Goal: Check status

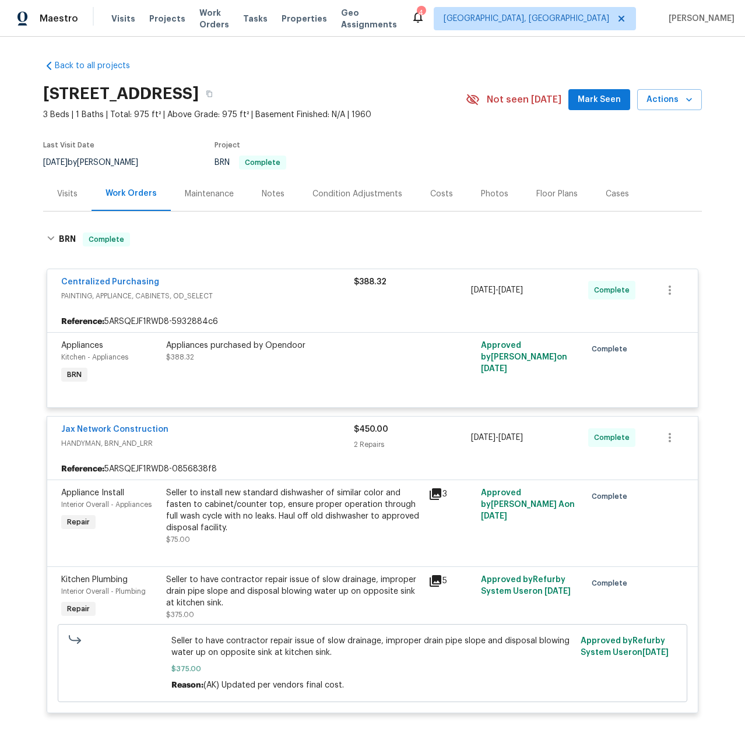
click at [433, 115] on span "3 Beds | 1 Baths | Total: 975 ft² | Above Grade: 975 ft² | Basement Finished: N…" at bounding box center [254, 115] width 422 height 12
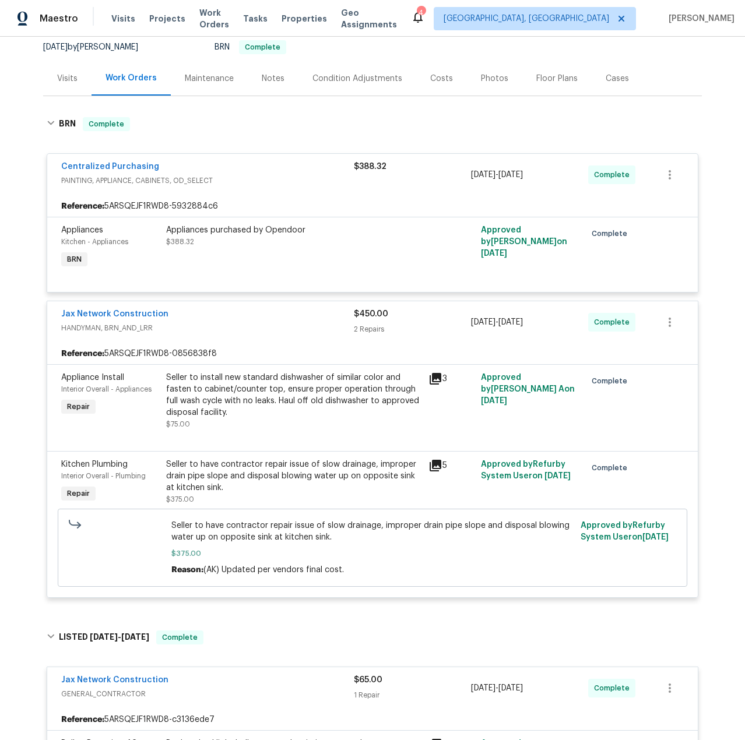
scroll to position [93, 0]
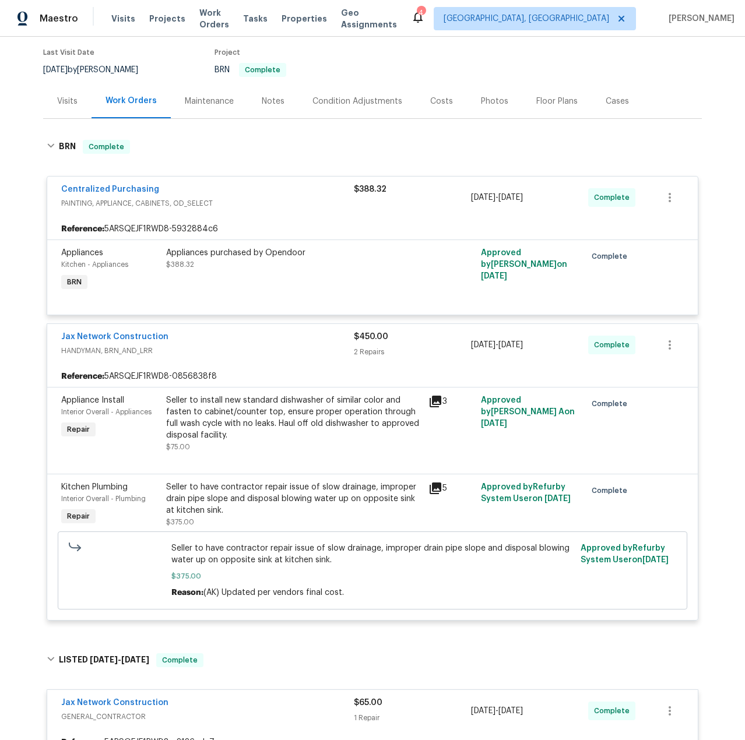
drag, startPoint x: 120, startPoint y: 330, endPoint x: 46, endPoint y: 327, distance: 74.1
click at [25, 327] on div "Back to all projects 6828 Tinkerbell Ln, Jacksonville, FL 32210 3 Beds | 1 Bath…" at bounding box center [372, 388] width 745 height 703
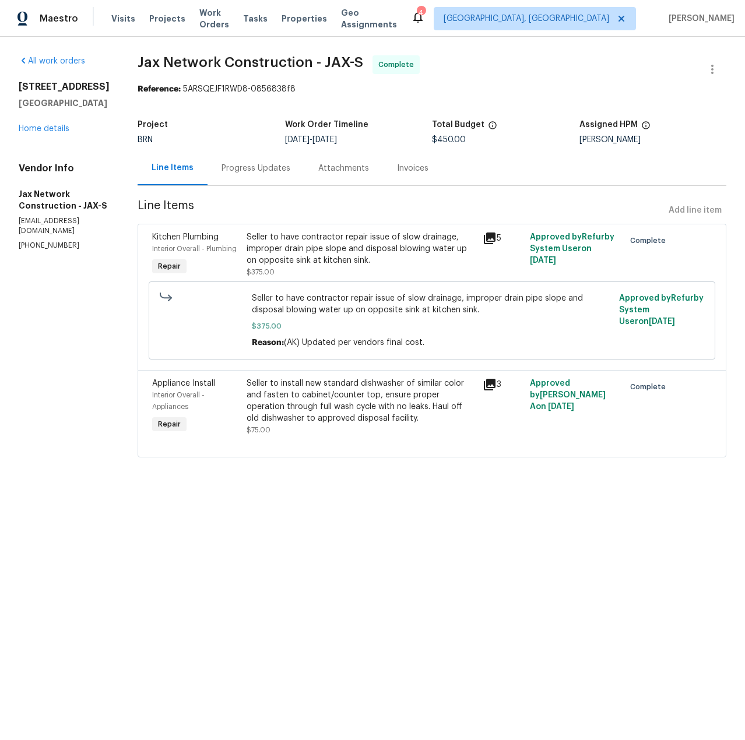
click at [267, 181] on div "Progress Updates" at bounding box center [255, 168] width 97 height 34
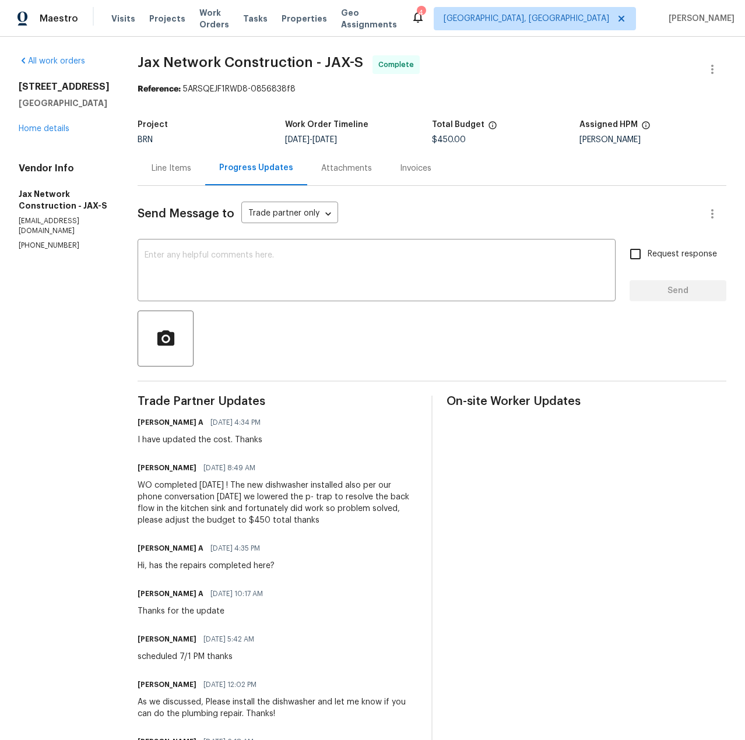
click at [110, 370] on section "All work orders [STREET_ADDRESS] Home details Vendor Info Jax Network Construct…" at bounding box center [64, 711] width 91 height 1313
click at [177, 172] on div "Line Items" at bounding box center [171, 169] width 40 height 12
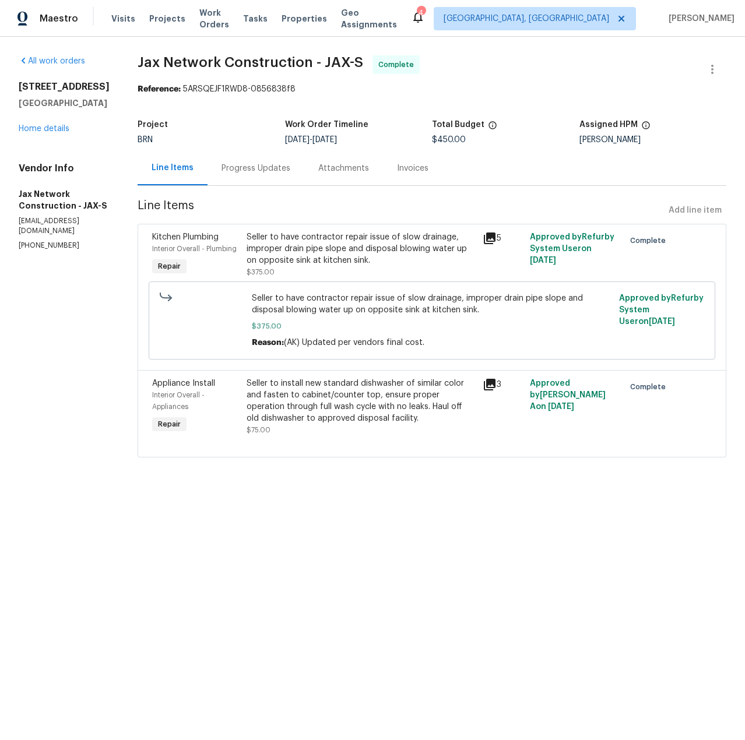
click at [259, 167] on div "Progress Updates" at bounding box center [255, 169] width 69 height 12
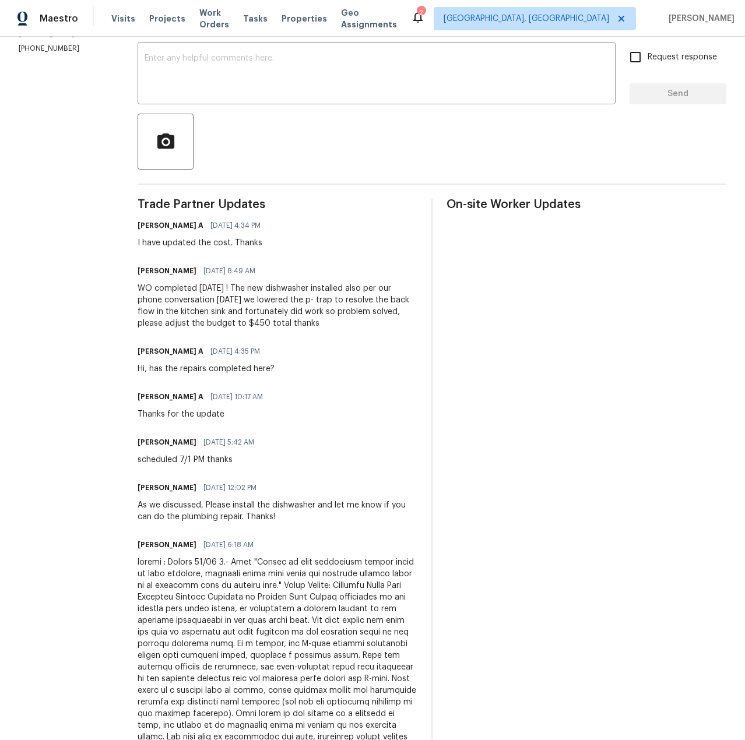
scroll to position [117, 0]
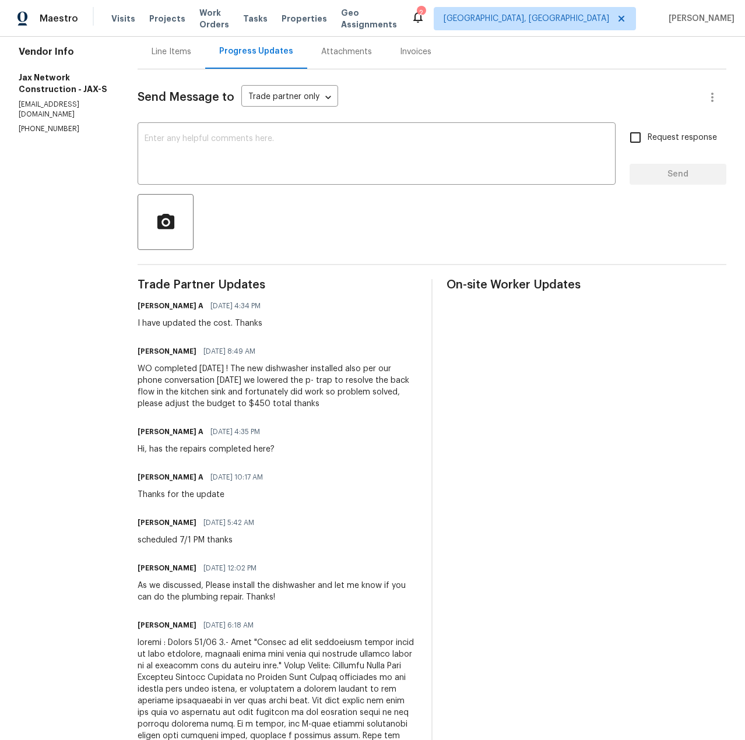
click at [405, 222] on div at bounding box center [431, 222] width 588 height 56
